Goal: Task Accomplishment & Management: Complete application form

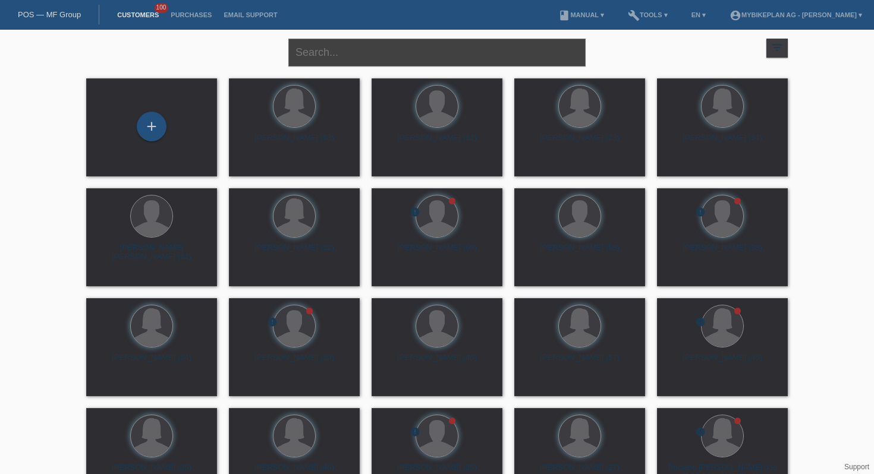
click at [309, 48] on input "text" at bounding box center [436, 53] width 297 height 28
type input "megyesi"
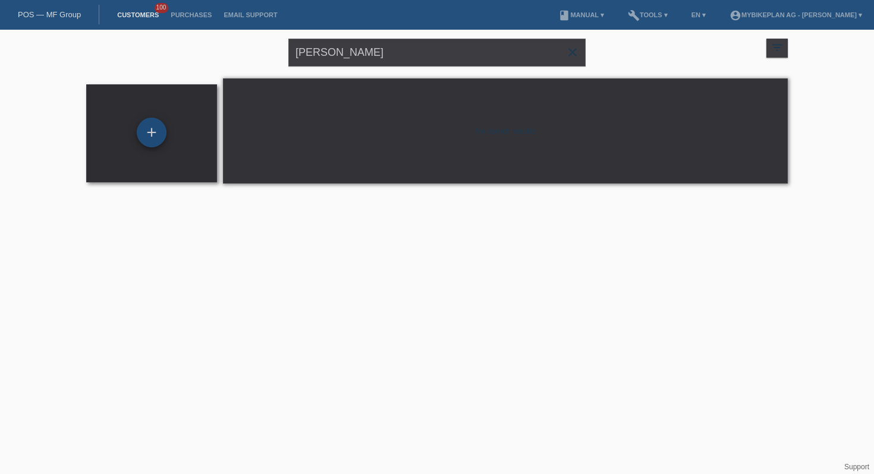
click at [147, 125] on div "+" at bounding box center [152, 133] width 30 height 30
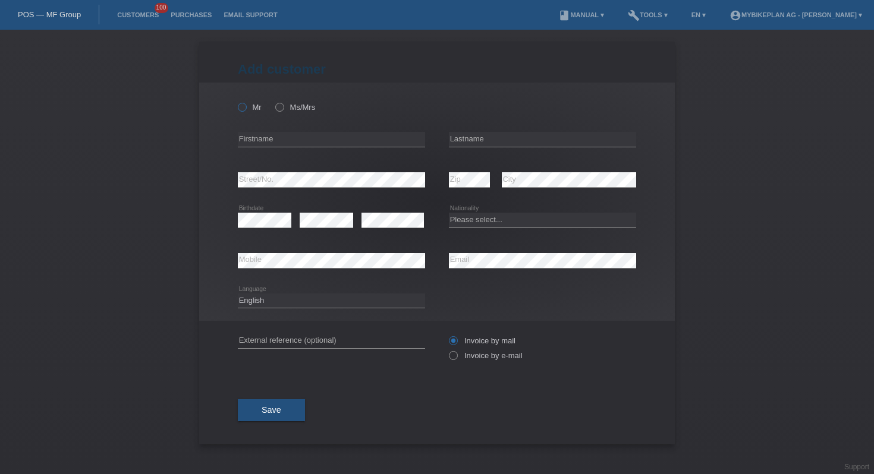
click at [236, 101] on icon at bounding box center [236, 101] width 0 height 0
click at [243, 106] on input "Mr" at bounding box center [242, 107] width 8 height 8
radio input "true"
click at [262, 138] on input "text" at bounding box center [331, 139] width 187 height 15
type input "Gabor"
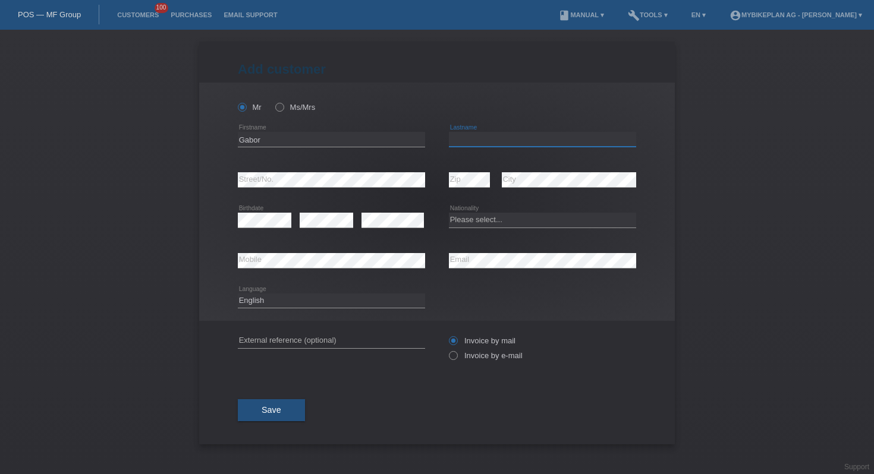
click at [473, 144] on input "text" at bounding box center [542, 139] width 187 height 15
type input "[PERSON_NAME]"
click at [478, 219] on select "Please select... Switzerland Austria Germany Liechtenstein ------------ Afghani…" at bounding box center [542, 220] width 187 height 14
select select "CH"
click at [281, 302] on select "Deutsch Français Italiano English" at bounding box center [331, 301] width 187 height 14
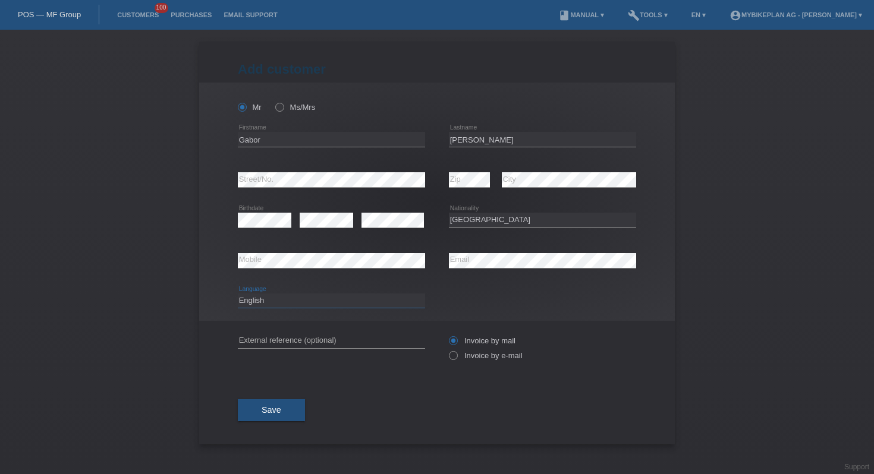
select select "de"
click at [489, 357] on label "Invoice by e-mail" at bounding box center [486, 355] width 74 height 9
click at [456, 357] on input "Invoice by e-mail" at bounding box center [453, 358] width 8 height 15
radio input "true"
click at [277, 411] on span "Save" at bounding box center [272, 410] width 20 height 10
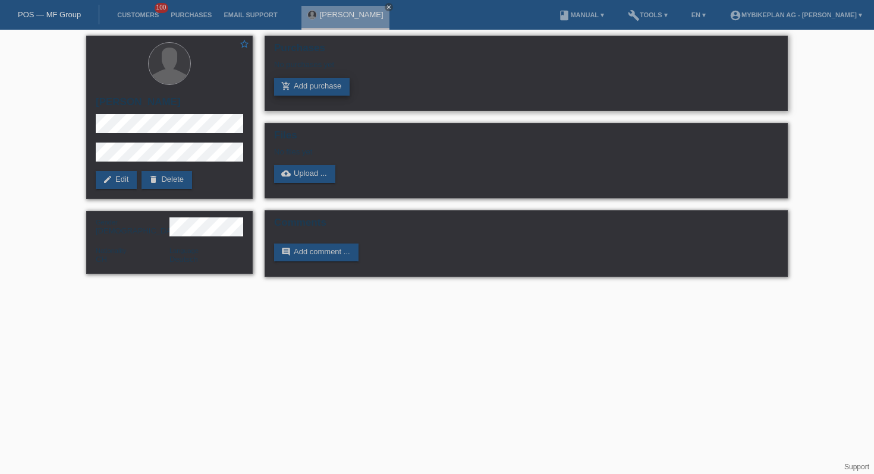
click at [311, 85] on link "add_shopping_cart Add purchase" at bounding box center [311, 87] width 75 height 18
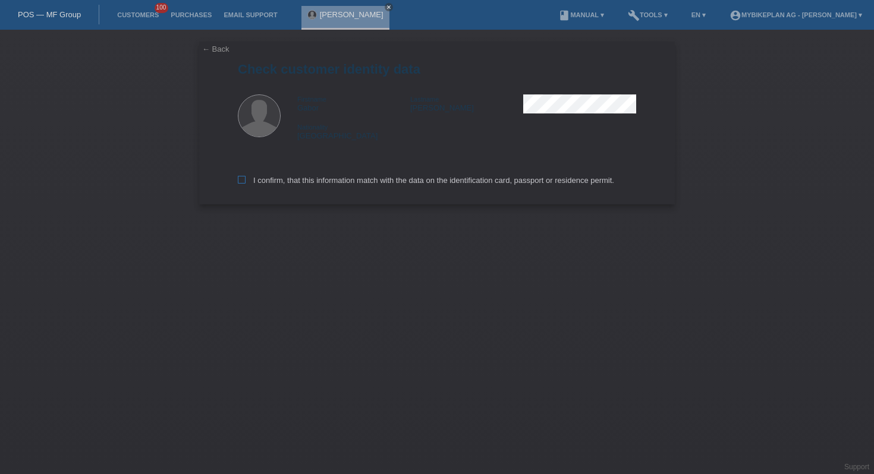
click at [387, 181] on label "I confirm, that this information match with the data on the identification card…" at bounding box center [426, 180] width 376 height 9
click at [245, 181] on input "I confirm, that this information match with the data on the identification card…" at bounding box center [242, 180] width 8 height 8
checkbox input "true"
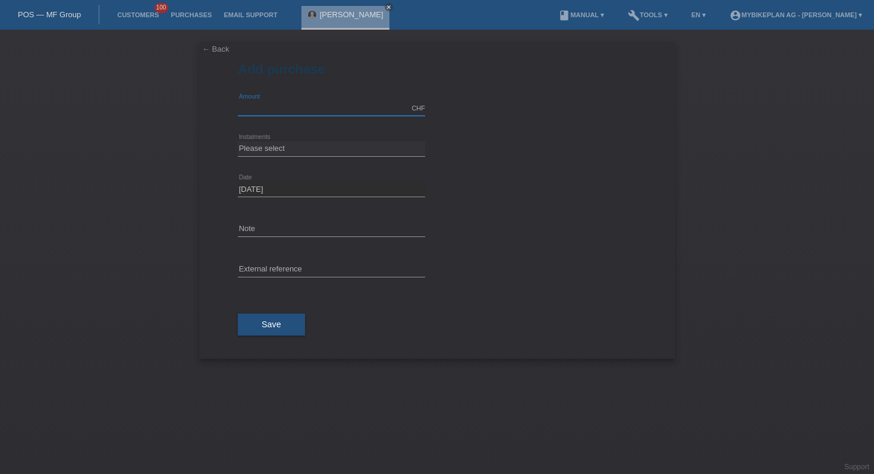
click at [345, 105] on input "text" at bounding box center [331, 108] width 187 height 15
type input "1000.00"
click at [408, 153] on select "Please select 6 instalments 12 instalments 18 instalments 24 instalments 36 ins…" at bounding box center [331, 148] width 187 height 14
select select "487"
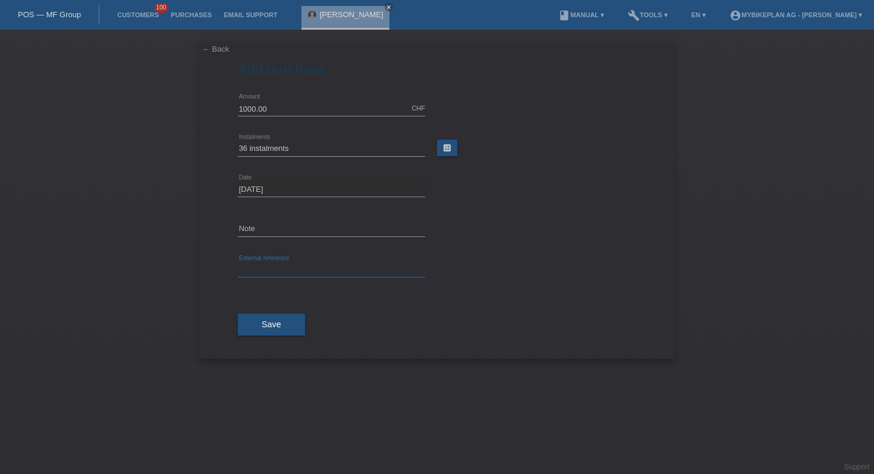
click at [281, 273] on input "text" at bounding box center [331, 270] width 187 height 15
paste input "42023070082"
type input "42023070082"
click at [272, 316] on button "Save" at bounding box center [271, 325] width 67 height 23
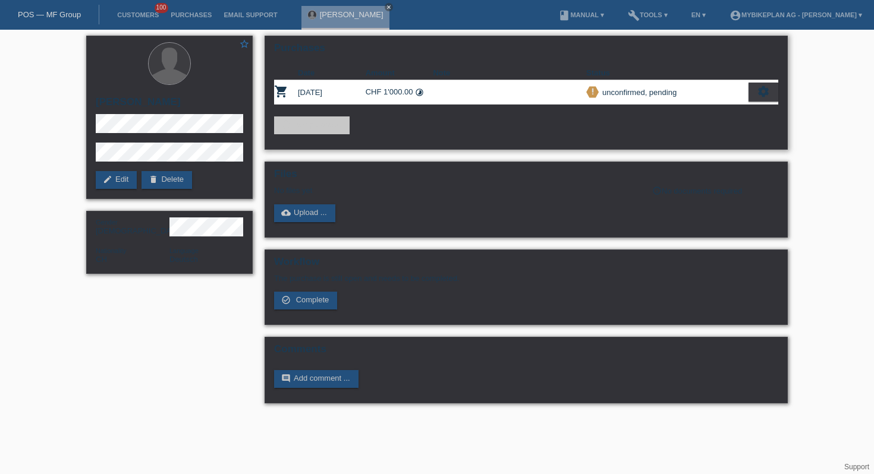
click at [764, 96] on icon "settings" at bounding box center [763, 91] width 13 height 13
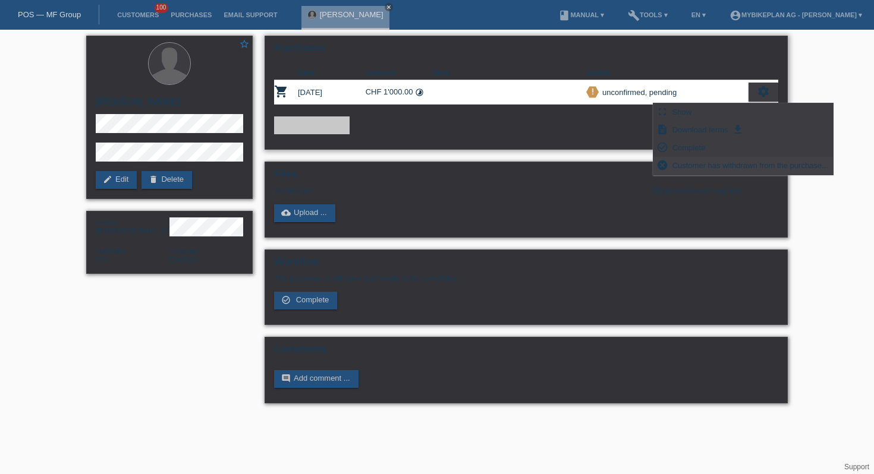
click at [716, 166] on span "Customer has withdrawn from the purchase..." at bounding box center [749, 165] width 159 height 14
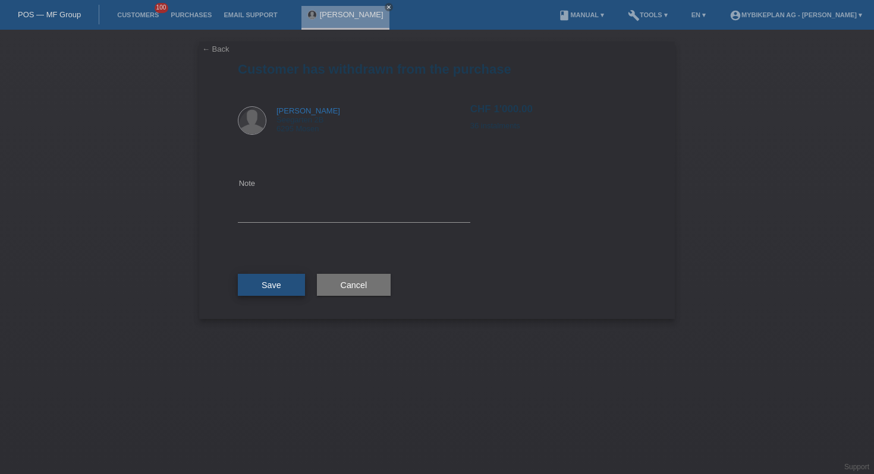
click at [280, 288] on span "Save" at bounding box center [272, 286] width 20 height 10
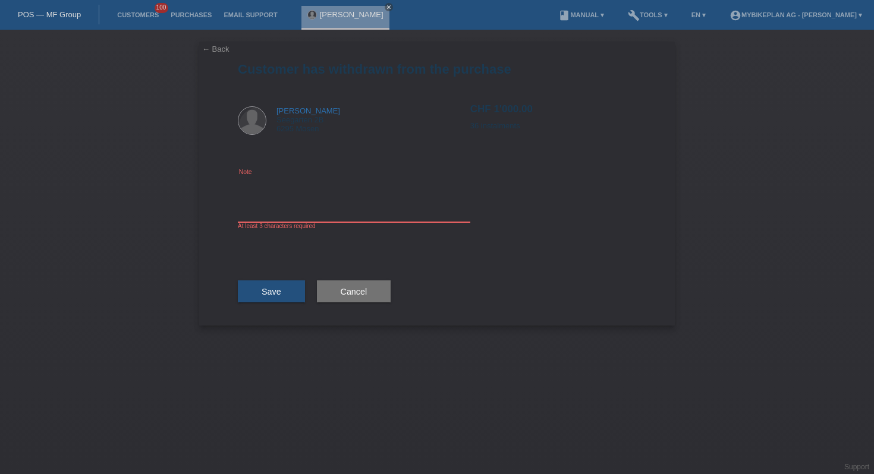
click at [380, 214] on textarea at bounding box center [354, 200] width 232 height 46
type textarea "wrong amount"
click at [286, 300] on button "Save" at bounding box center [271, 292] width 67 height 23
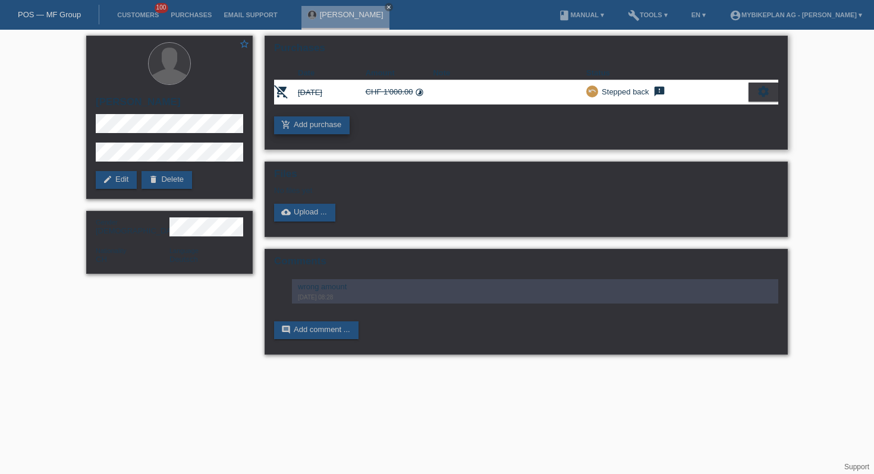
click at [305, 133] on link "add_shopping_cart Add purchase" at bounding box center [311, 126] width 75 height 18
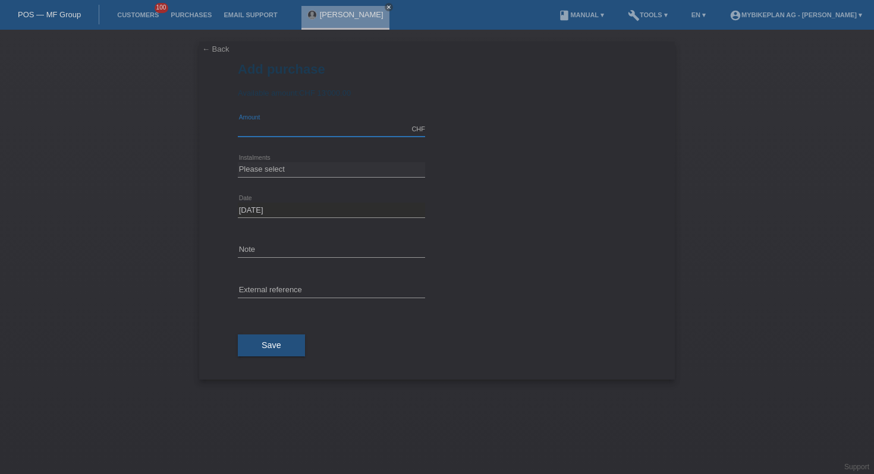
click at [288, 128] on input "text" at bounding box center [331, 129] width 187 height 15
type input "990.00"
click at [268, 165] on select "Please select 6 instalments 12 instalments 18 instalments 24 instalments 36 ins…" at bounding box center [331, 169] width 187 height 14
select select "487"
click at [288, 290] on input "text" at bounding box center [331, 291] width 187 height 15
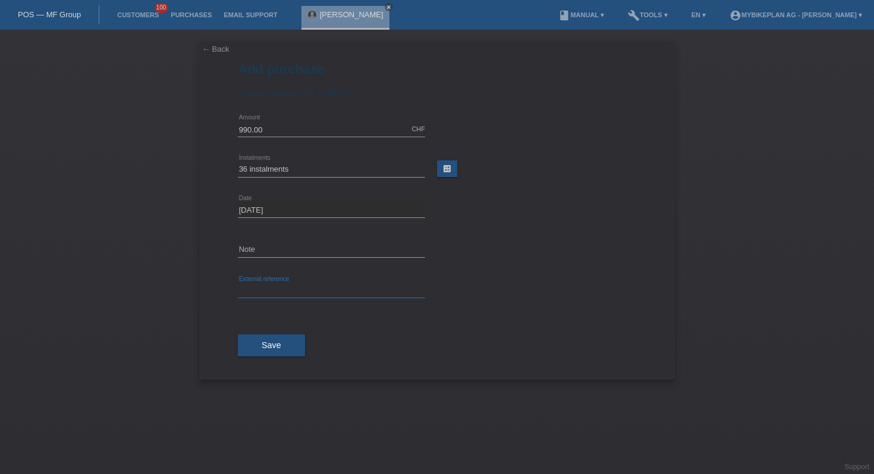
paste input "42023070082"
type input "42023070082"
click at [242, 361] on div "Save" at bounding box center [437, 345] width 398 height 69
click at [254, 357] on button "Save" at bounding box center [271, 346] width 67 height 23
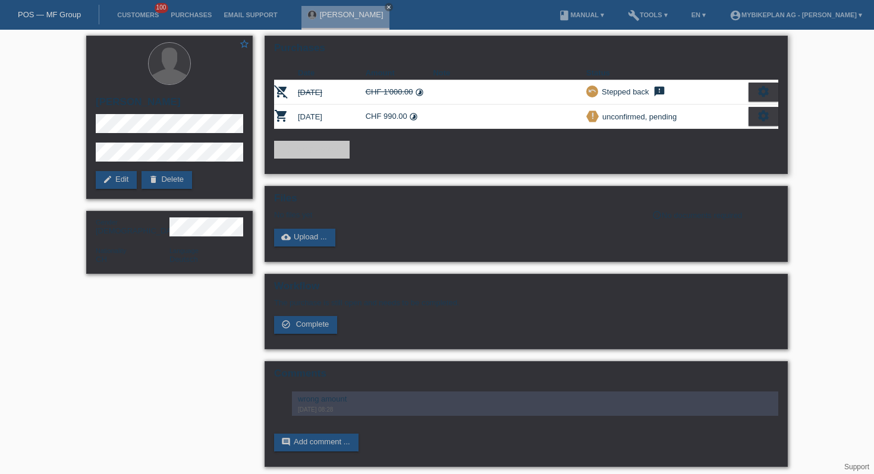
click at [754, 122] on div "settings" at bounding box center [763, 116] width 30 height 19
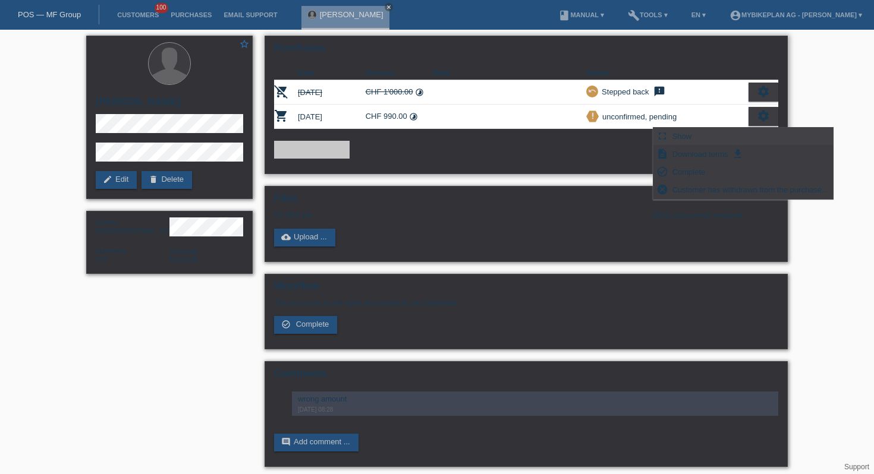
click at [712, 134] on div "fullscreen Show" at bounding box center [743, 137] width 180 height 18
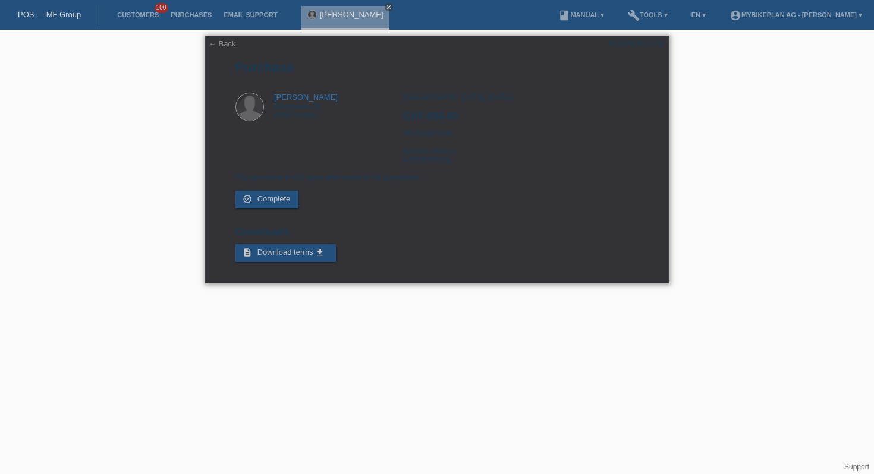
click at [646, 42] on div "POSP00026103" at bounding box center [636, 43] width 56 height 9
copy div "POSP00026103"
click at [121, 14] on link "Customers" at bounding box center [137, 14] width 53 height 7
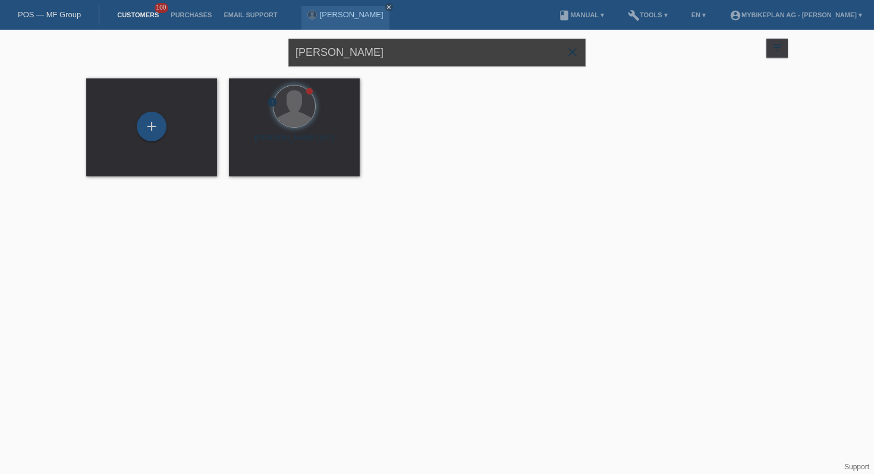
click at [320, 59] on input "megyesi" at bounding box center [436, 53] width 297 height 28
click at [319, 59] on input "megyesi" at bounding box center [436, 53] width 297 height 28
click at [316, 57] on input "megyesi" at bounding box center [436, 53] width 297 height 28
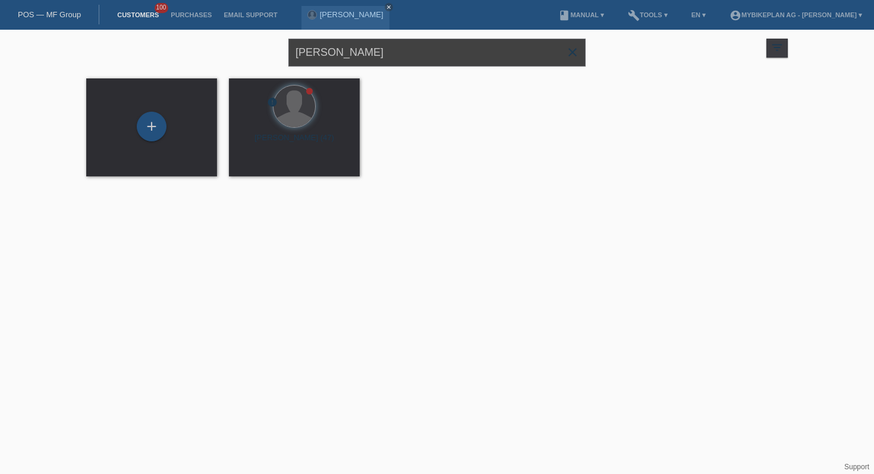
type input "[PERSON_NAME]"
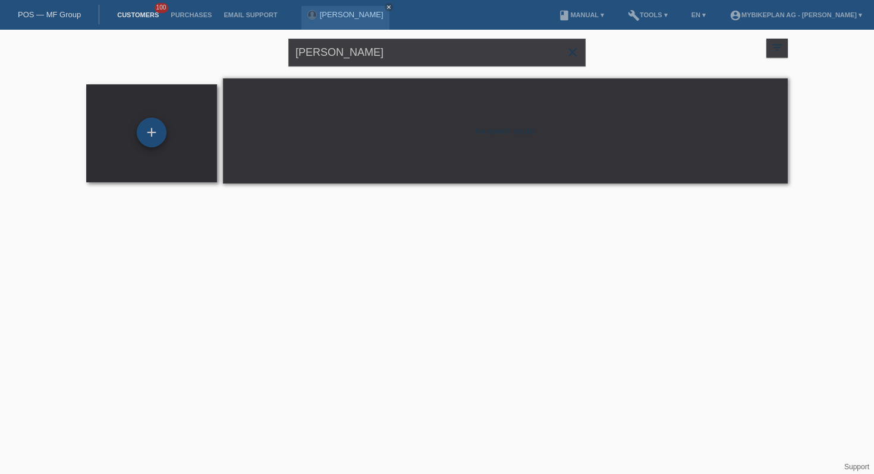
click at [152, 134] on div "+" at bounding box center [152, 133] width 30 height 30
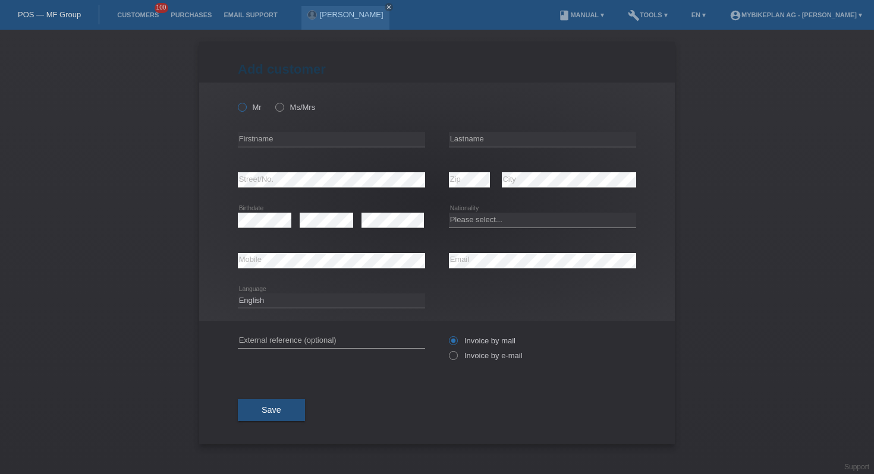
click at [236, 101] on icon at bounding box center [236, 101] width 0 height 0
click at [243, 109] on input "Mr" at bounding box center [242, 107] width 8 height 8
radio input "true"
click at [259, 138] on input "text" at bounding box center [331, 139] width 187 height 15
click at [242, 137] on input "AArsallan" at bounding box center [331, 139] width 187 height 15
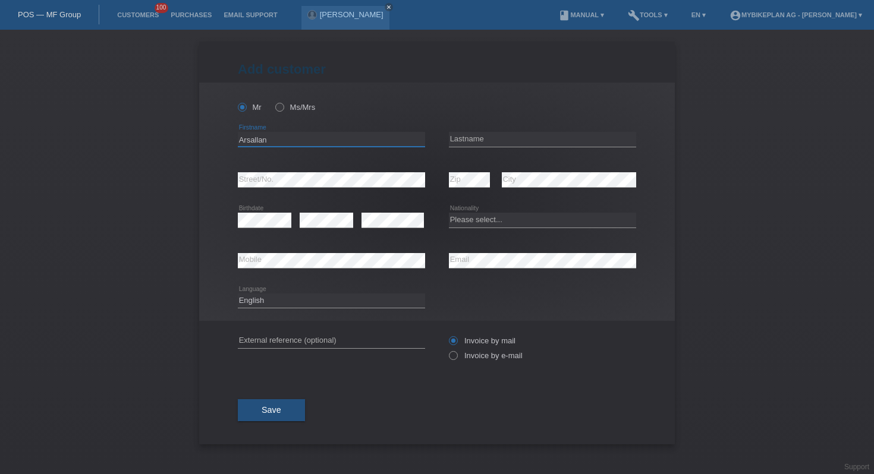
type input "Arsallan"
click at [483, 139] on input "text" at bounding box center [542, 139] width 187 height 15
type input "Fazeli"
click at [333, 211] on div "error" at bounding box center [326, 220] width 53 height 40
click at [465, 225] on select "Please select... Switzerland Austria Germany Liechtenstein ------------ Afghani…" at bounding box center [542, 220] width 187 height 14
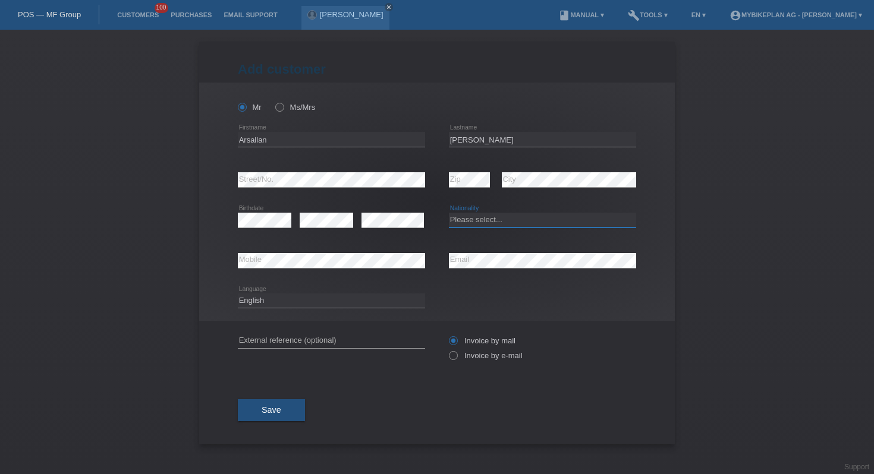
click at [477, 219] on select "Please select... Switzerland Austria Germany Liechtenstein ------------ Afghani…" at bounding box center [542, 220] width 187 height 14
select select "DE"
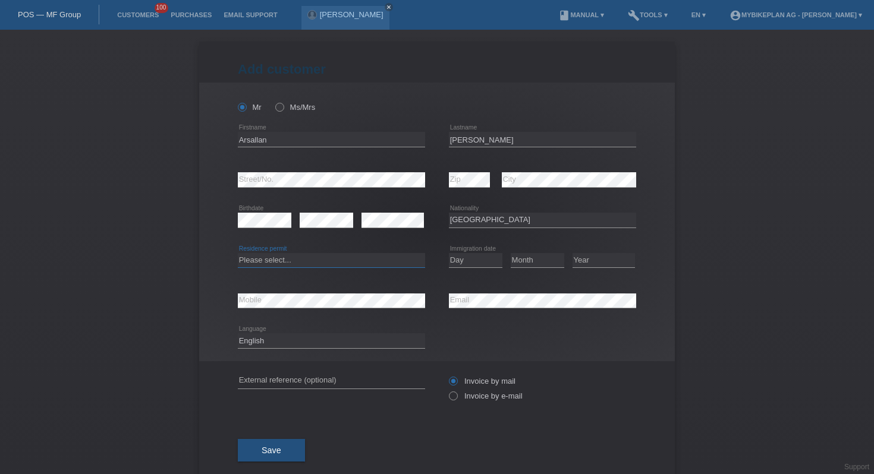
click at [368, 259] on select "Please select... C B B - Refugee status Other" at bounding box center [331, 260] width 187 height 14
select select "C"
click at [482, 257] on select "Day 01 02 03 04 05 06 07 08 09 10 11" at bounding box center [475, 260] width 53 height 14
select select "03"
click at [533, 263] on select "Month 01 02 03 04 05 06 07 08 09 10 11" at bounding box center [537, 260] width 53 height 14
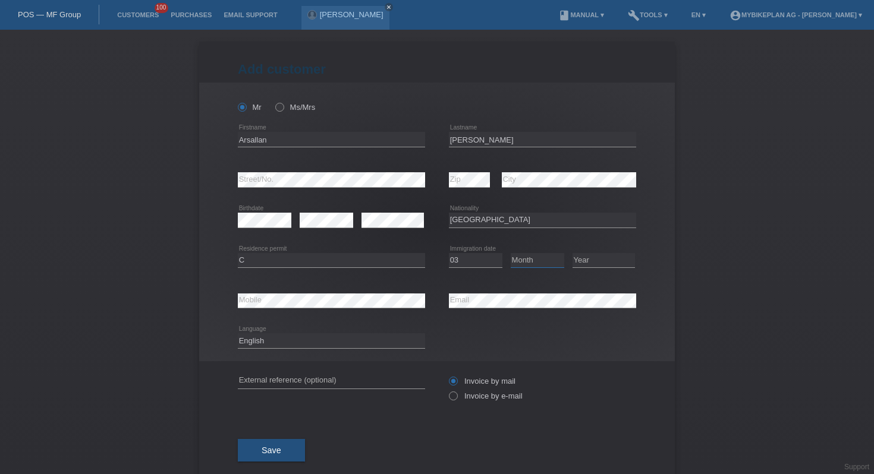
select select "10"
click at [593, 247] on div "Year 2025 2024 2023 2022 2021 2020 2019 2018 2017" at bounding box center [603, 261] width 62 height 40
click at [590, 263] on select "Year 2025 2024 2023 2022 2021 2020 2019 2018 2017 2016 2015 2014 2013 2012 2011…" at bounding box center [603, 260] width 62 height 14
select select "2011"
click at [308, 341] on select "Deutsch Français Italiano English" at bounding box center [331, 340] width 187 height 14
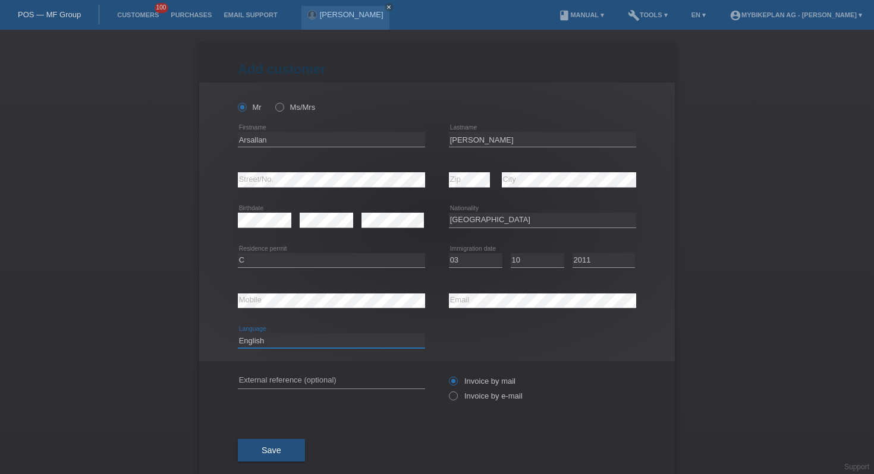
select select "de"
click at [464, 397] on label "Invoice by e-mail" at bounding box center [486, 396] width 74 height 9
click at [456, 397] on input "Invoice by e-mail" at bounding box center [453, 399] width 8 height 15
radio input "true"
click at [266, 446] on button "Save" at bounding box center [271, 450] width 67 height 23
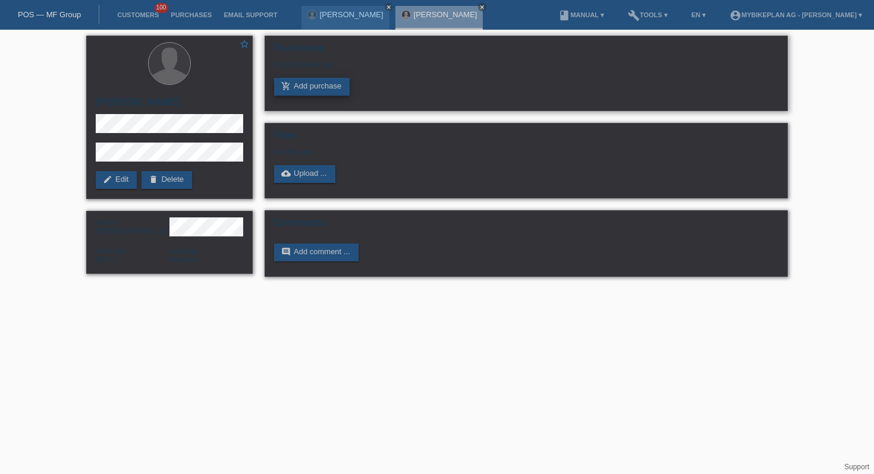
click at [345, 87] on link "add_shopping_cart Add purchase" at bounding box center [311, 87] width 75 height 18
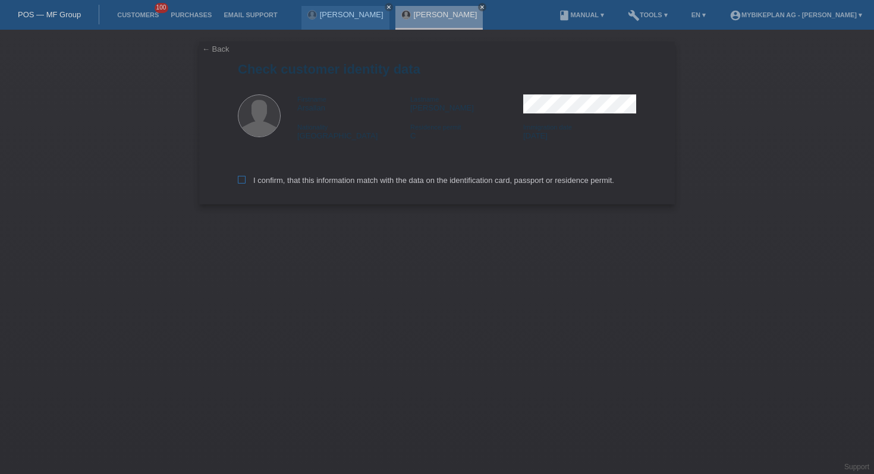
click at [286, 180] on label "I confirm, that this information match with the data on the identification card…" at bounding box center [426, 180] width 376 height 9
click at [245, 180] on input "I confirm, that this information match with the data on the identification card…" at bounding box center [242, 180] width 8 height 8
checkbox input "true"
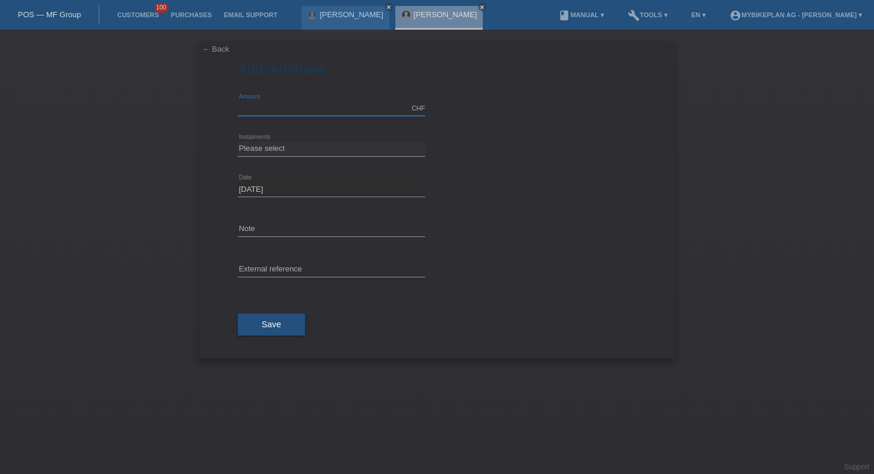
click at [334, 109] on input "text" at bounding box center [331, 108] width 187 height 15
type input "6999.00"
click at [282, 151] on select "Please select 6 instalments 12 instalments 18 instalments 24 instalments 36 ins…" at bounding box center [331, 148] width 187 height 14
select select "488"
click at [263, 262] on div "error External reference" at bounding box center [331, 270] width 187 height 40
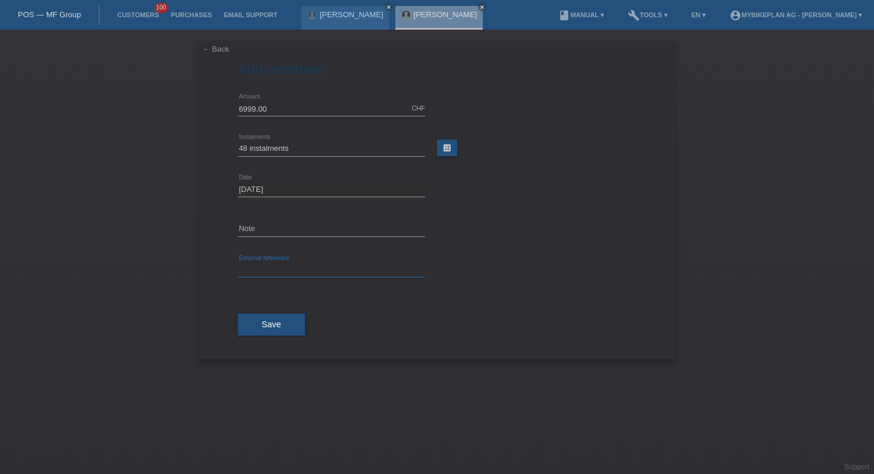
click at [256, 275] on input "text" at bounding box center [331, 270] width 187 height 15
paste input "42027096731"
type input "42027096731"
click at [256, 325] on button "Save" at bounding box center [271, 325] width 67 height 23
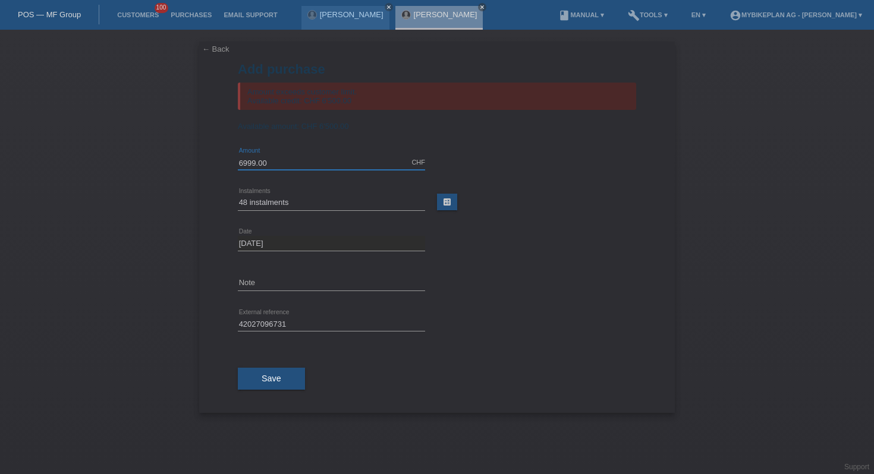
click at [256, 168] on input "6999.00" at bounding box center [331, 162] width 187 height 15
type input "6500.00"
click at [285, 391] on button "Save" at bounding box center [271, 379] width 67 height 23
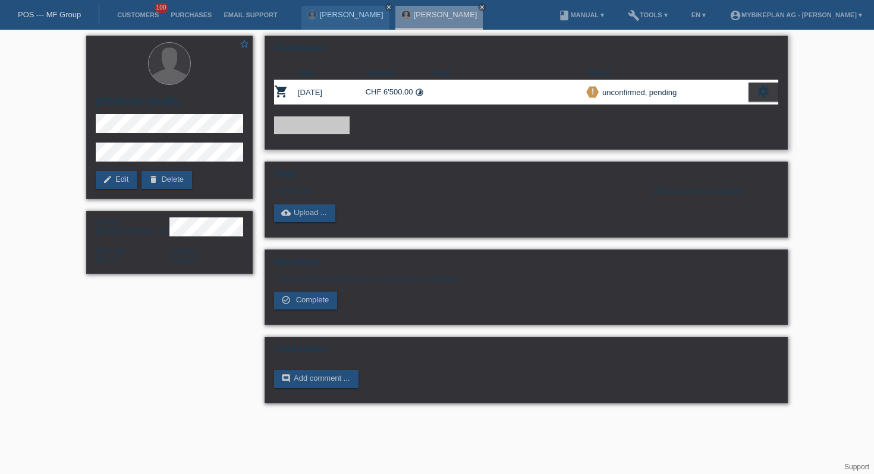
click at [758, 97] on icon "settings" at bounding box center [763, 91] width 13 height 13
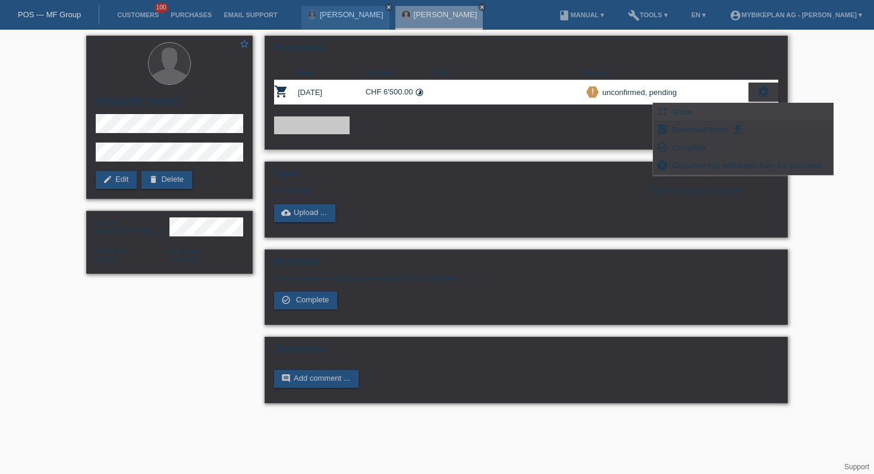
click at [737, 109] on div "fullscreen Show" at bounding box center [743, 112] width 180 height 18
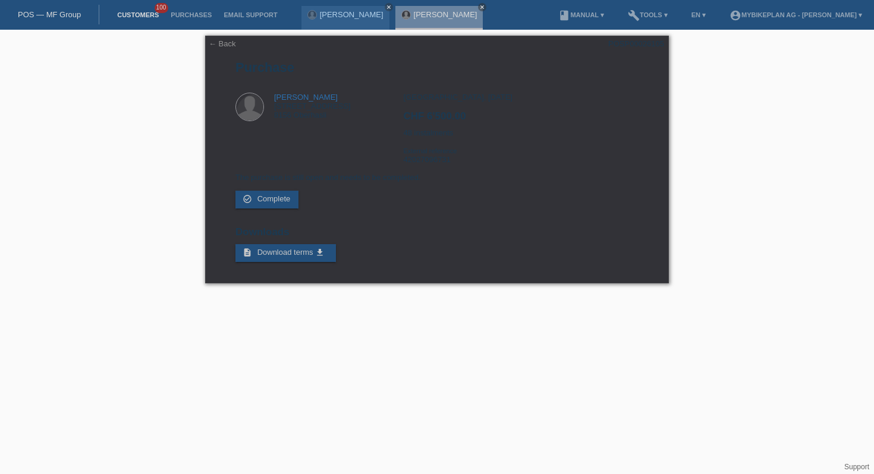
click at [126, 16] on link "Customers" at bounding box center [137, 14] width 53 height 7
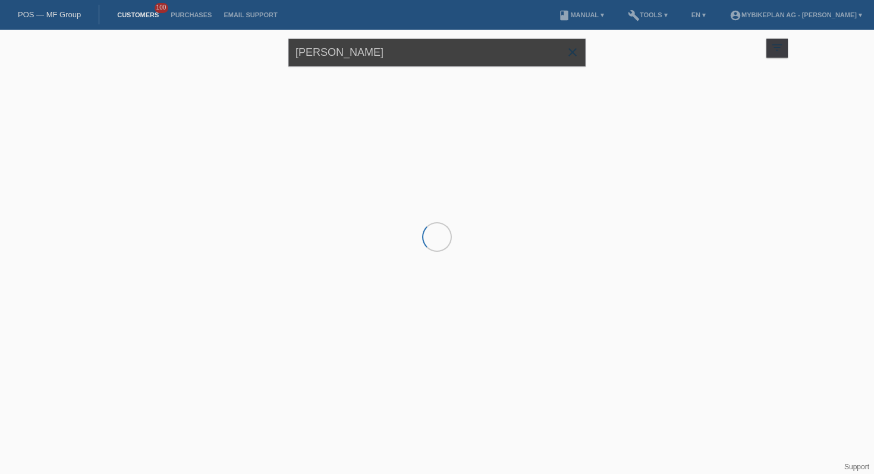
click at [310, 58] on input "[PERSON_NAME]" at bounding box center [436, 53] width 297 height 28
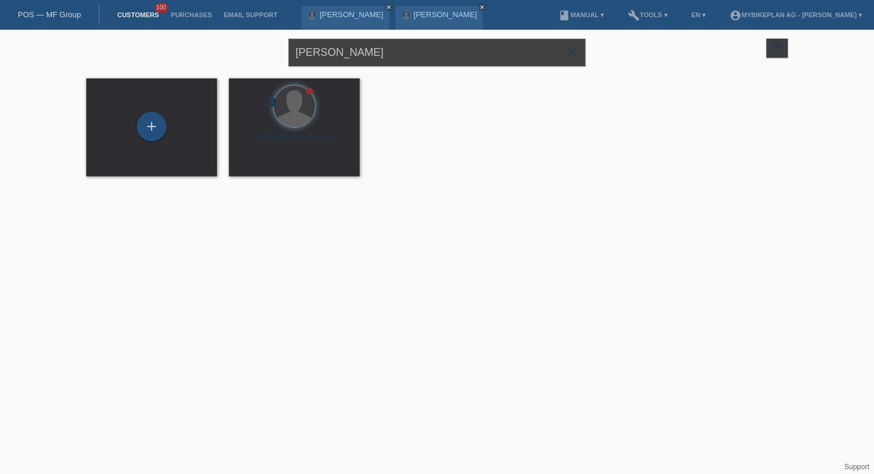
click at [309, 58] on input "Fazeli" at bounding box center [436, 53] width 297 height 28
type input "[PERSON_NAME]"
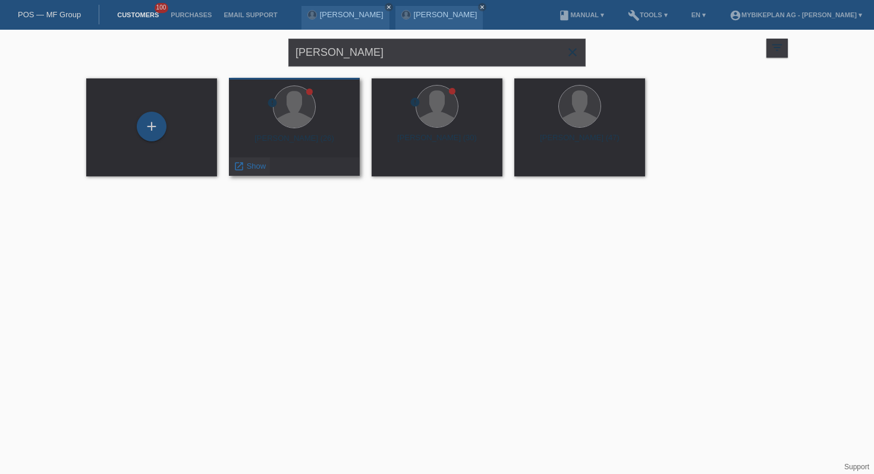
click at [263, 166] on span "Show" at bounding box center [257, 166] width 20 height 9
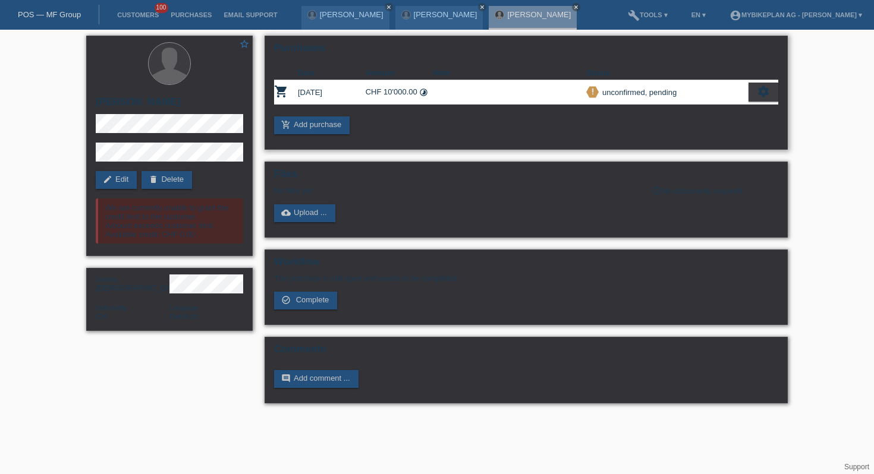
click at [759, 100] on div "settings" at bounding box center [763, 92] width 30 height 19
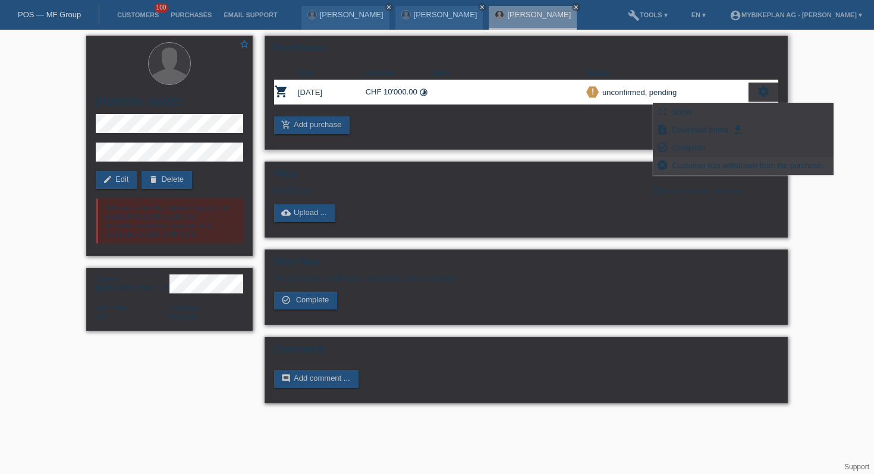
click at [709, 158] on div "cancel Customer has withdrawn from the purchase..." at bounding box center [743, 166] width 180 height 18
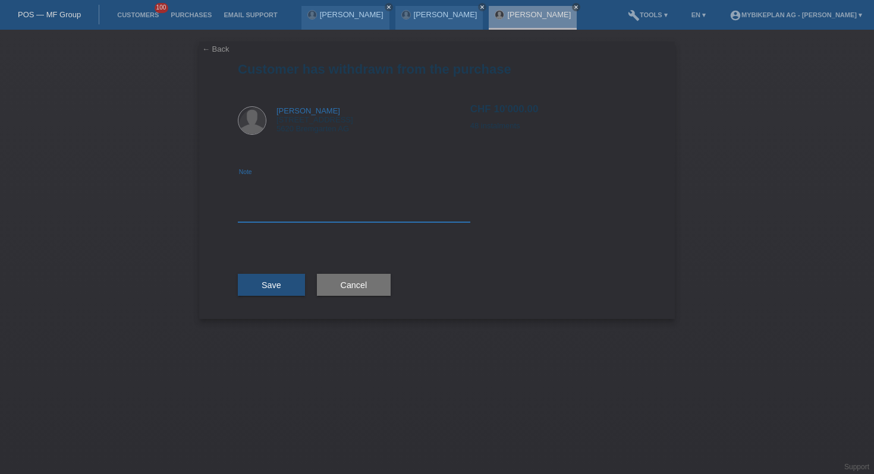
click at [328, 194] on textarea at bounding box center [354, 200] width 232 height 46
type textarea "Credit check"
click at [272, 281] on span "Save" at bounding box center [272, 286] width 20 height 10
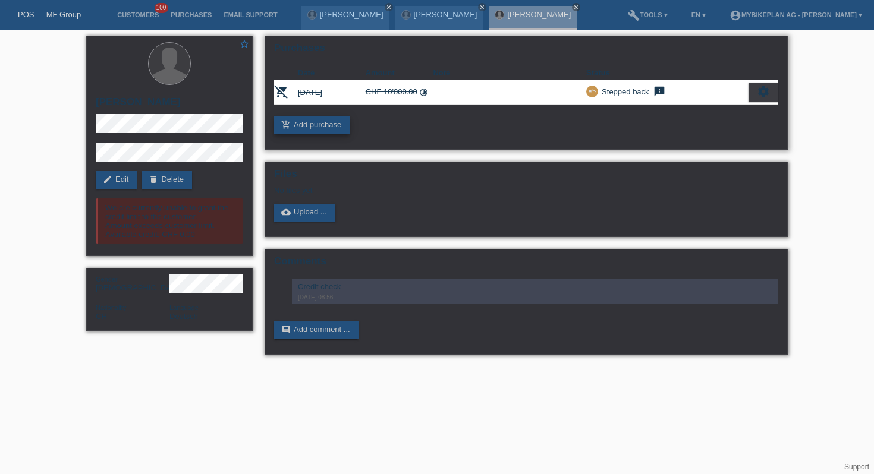
click at [327, 121] on link "add_shopping_cart Add purchase" at bounding box center [311, 126] width 75 height 18
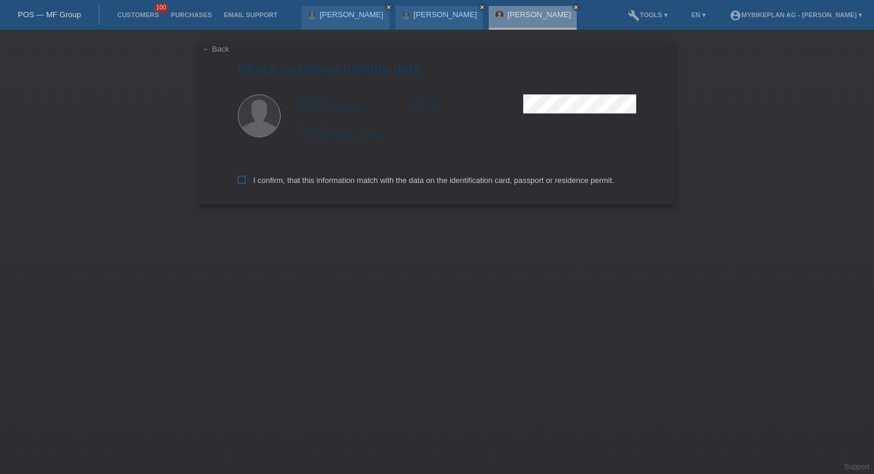
click at [335, 179] on label "I confirm, that this information match with the data on the identification card…" at bounding box center [426, 180] width 376 height 9
click at [245, 179] on input "I confirm, that this information match with the data on the identification card…" at bounding box center [242, 180] width 8 height 8
checkbox input "true"
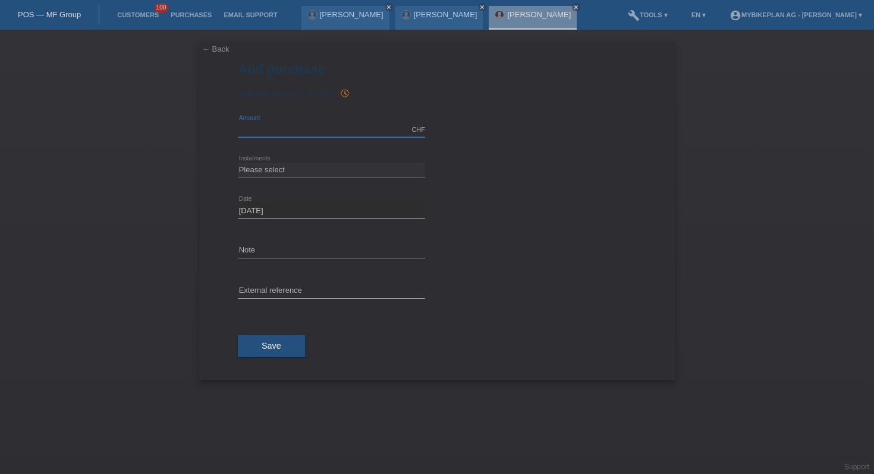
click at [313, 130] on input "text" at bounding box center [331, 129] width 187 height 15
click at [345, 94] on icon "history_toggle_off" at bounding box center [345, 94] width 10 height 10
click at [274, 127] on input "text" at bounding box center [331, 129] width 187 height 15
type input "3587.92"
click at [285, 174] on select "Please select 6 instalments 12 instalments 18 instalments 24 instalments 36 ins…" at bounding box center [331, 170] width 187 height 14
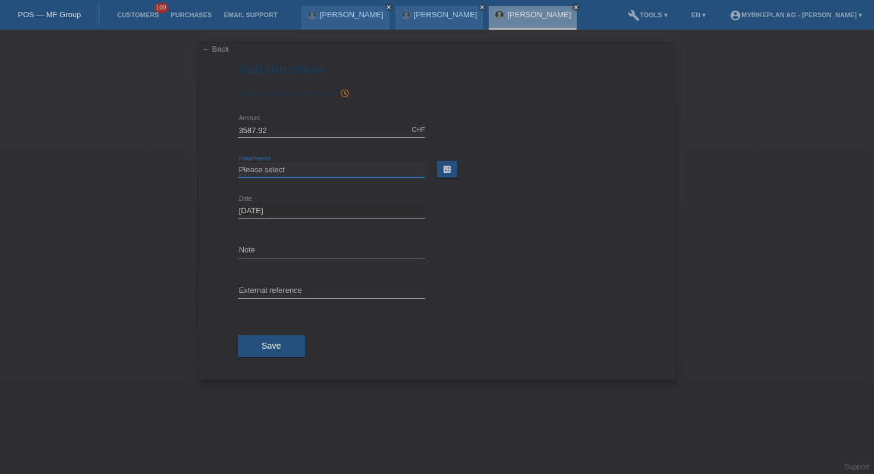
select select "487"
click at [277, 294] on input "text" at bounding box center [331, 291] width 187 height 15
paste input "42024156249"
type input "42024156249"
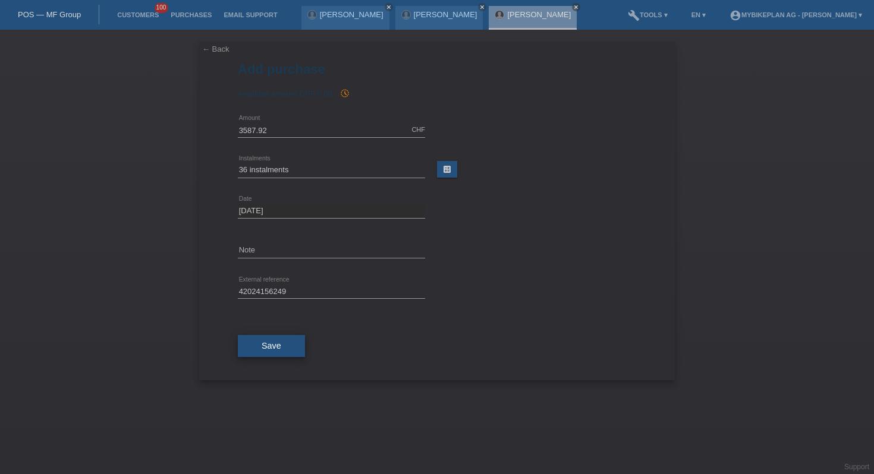
click at [273, 339] on button "Save" at bounding box center [271, 346] width 67 height 23
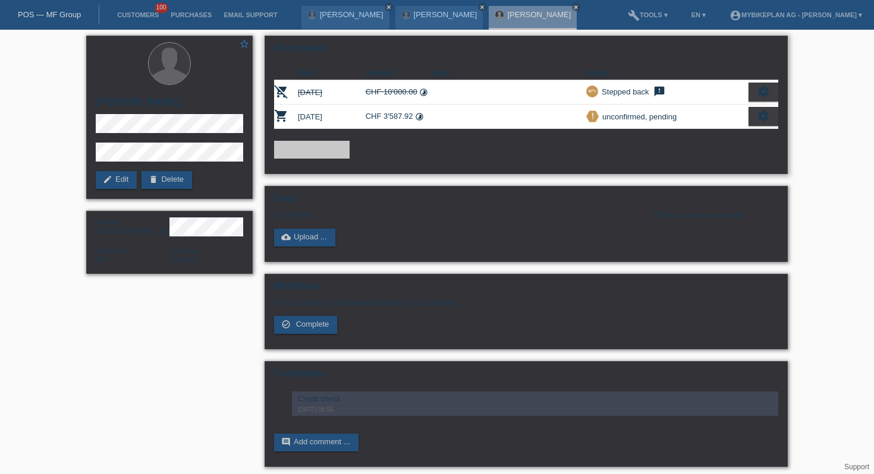
click at [763, 115] on icon "settings" at bounding box center [763, 115] width 13 height 13
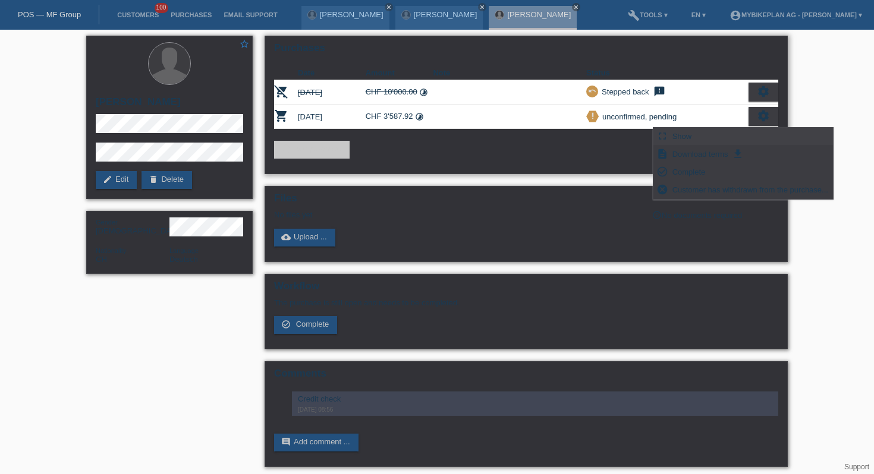
click at [710, 137] on div "fullscreen Show" at bounding box center [743, 137] width 180 height 18
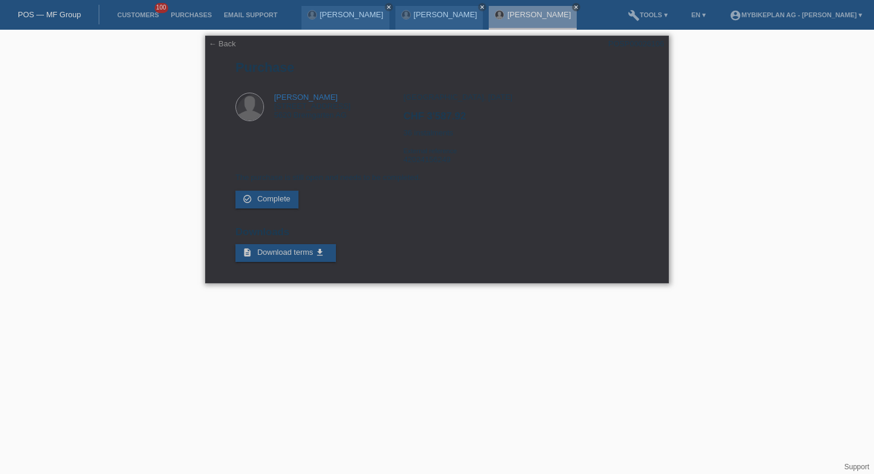
click at [656, 46] on div "POSP00026106" at bounding box center [636, 43] width 56 height 9
copy div "POSP00026106"
